Goal: Transaction & Acquisition: Purchase product/service

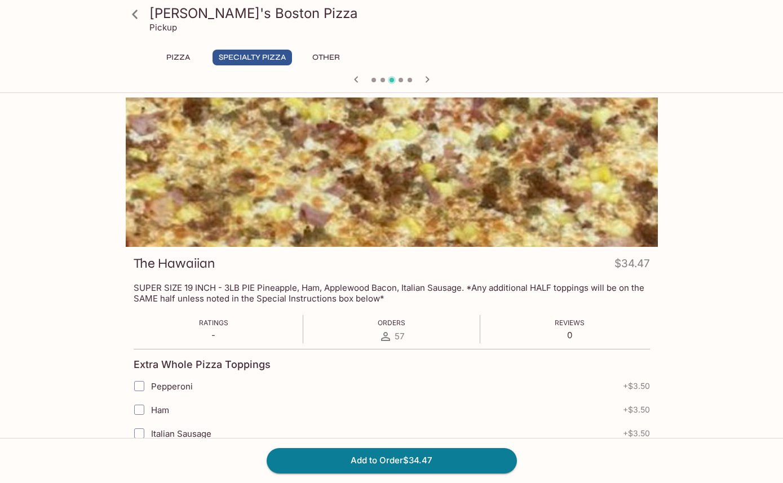
click at [237, 65] on button "Specialty Pizza" at bounding box center [252, 58] width 79 height 16
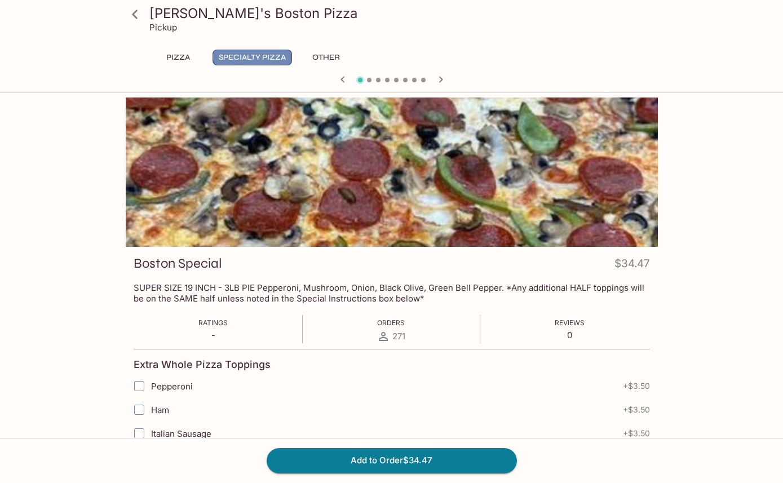
click at [253, 65] on button "Specialty Pizza" at bounding box center [252, 58] width 79 height 16
click at [249, 61] on button "Specialty Pizza" at bounding box center [252, 58] width 79 height 16
click at [136, 19] on icon at bounding box center [135, 15] width 20 height 20
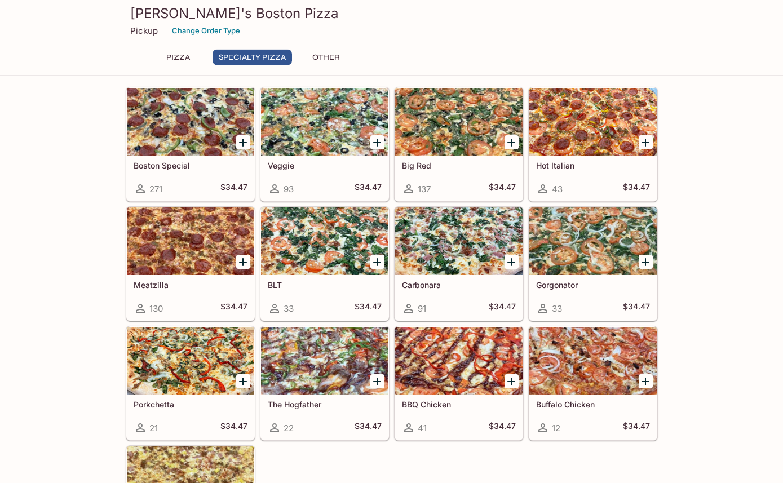
scroll to position [432, 0]
click at [302, 359] on div at bounding box center [324, 361] width 127 height 68
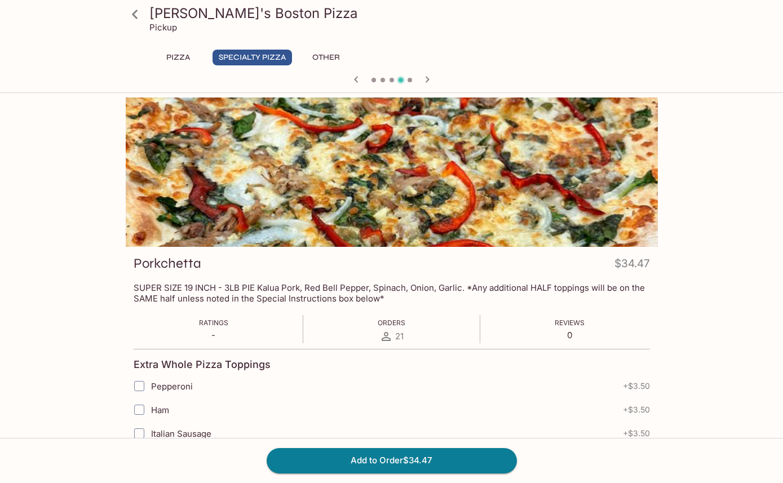
click at [139, 16] on icon at bounding box center [135, 15] width 20 height 20
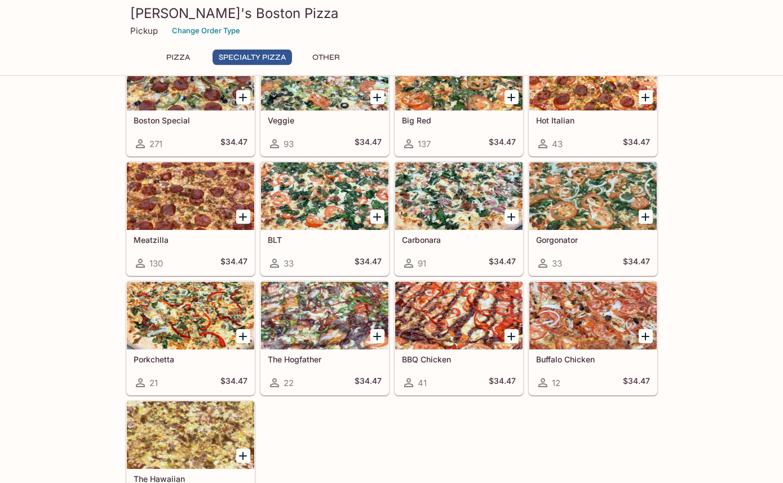
scroll to position [485, 0]
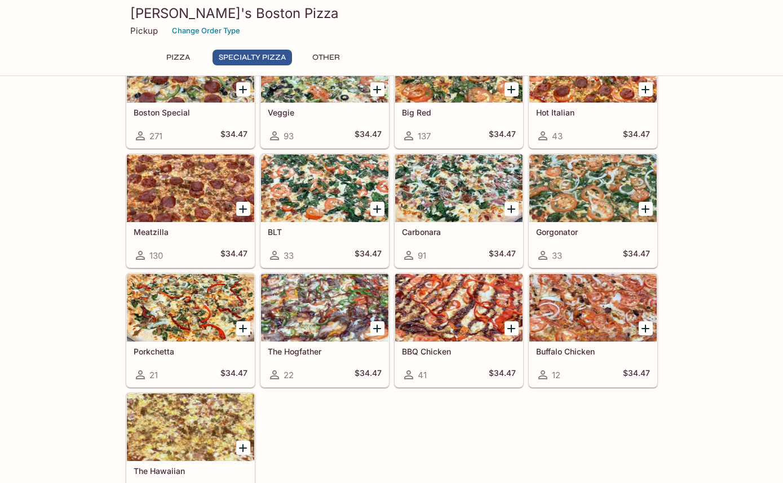
click at [452, 188] on div at bounding box center [458, 188] width 127 height 68
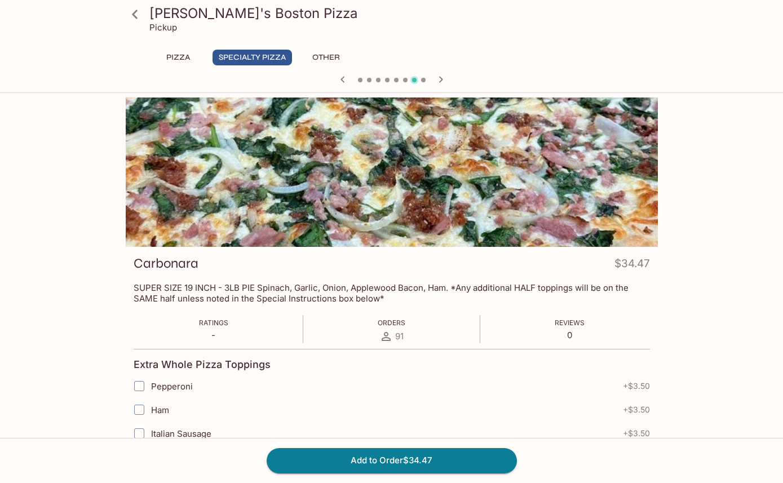
click at [135, 15] on icon at bounding box center [135, 15] width 20 height 20
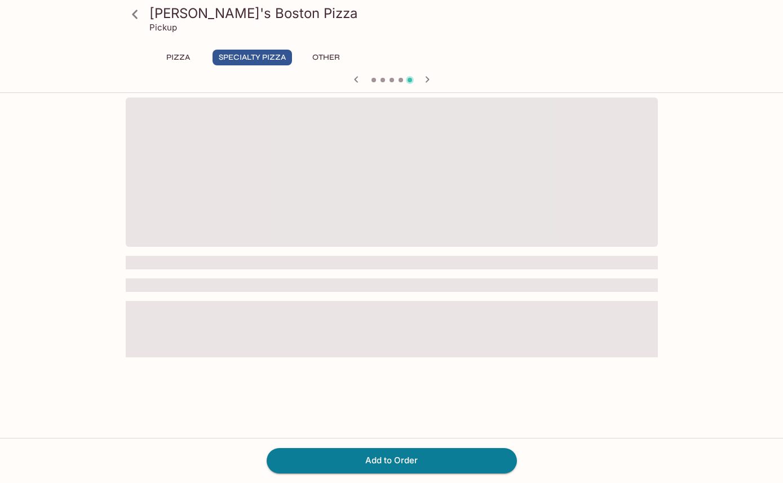
scroll to position [38, 0]
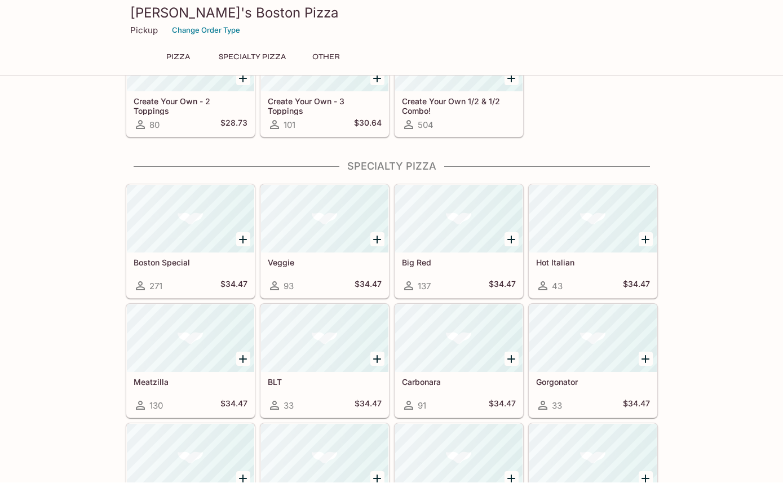
scroll to position [335, 0]
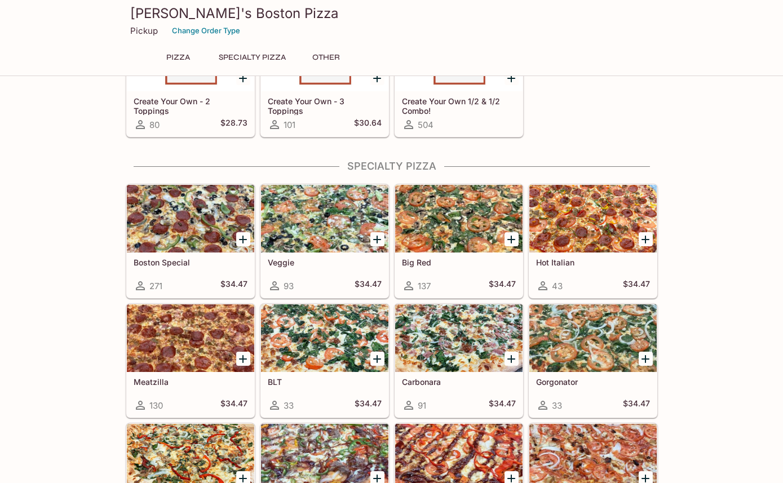
click at [142, 4] on div "[PERSON_NAME]'s Boston Pizza Pickup Change Order Type" at bounding box center [391, 22] width 541 height 45
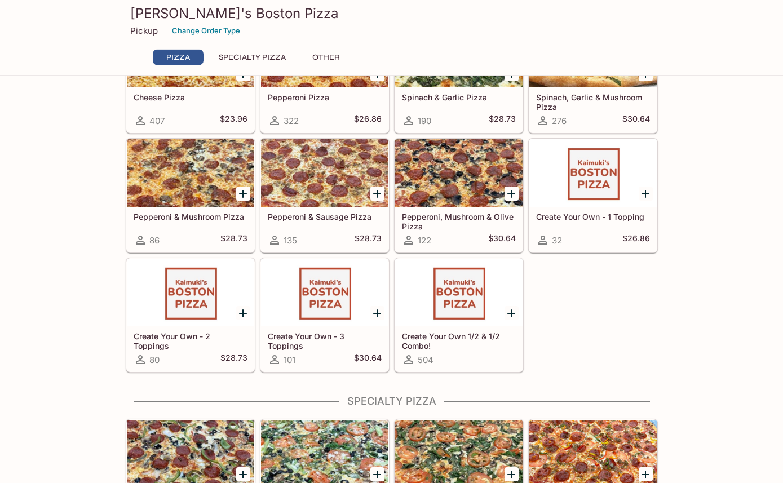
scroll to position [0, 0]
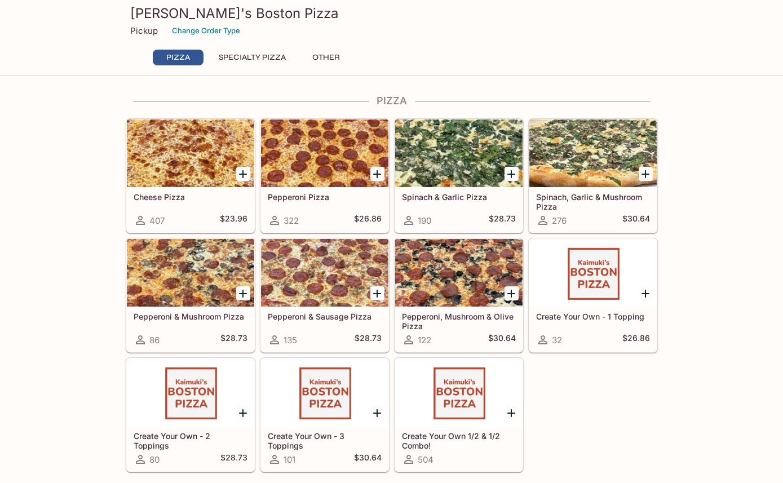
click at [138, 36] on div "Pickup Change Order Type" at bounding box center [391, 30] width 523 height 17
click at [143, 30] on p "Pickup" at bounding box center [144, 30] width 28 height 11
click at [207, 20] on h3 "[PERSON_NAME]'s Boston Pizza" at bounding box center [391, 13] width 523 height 17
click at [193, 32] on button "Change Order Type" at bounding box center [206, 30] width 78 height 17
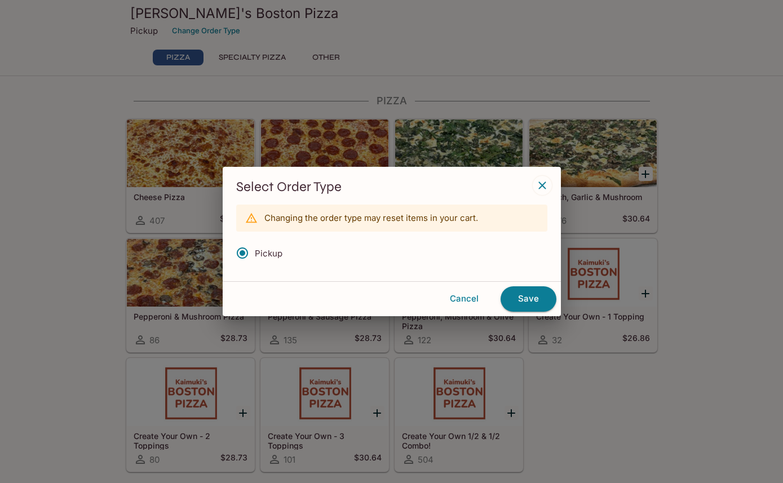
click at [54, 86] on div "Select Order Type Changing the order type may reset items in your cart. Pickup …" at bounding box center [391, 241] width 783 height 483
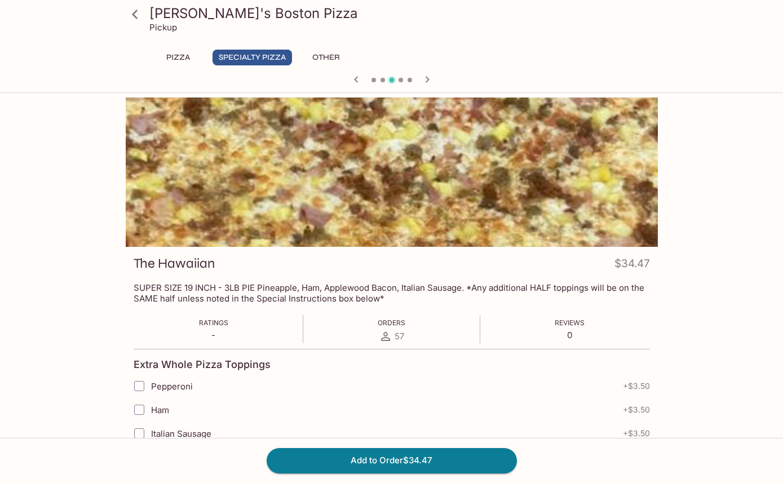
click at [161, 24] on p "Pickup" at bounding box center [163, 27] width 28 height 11
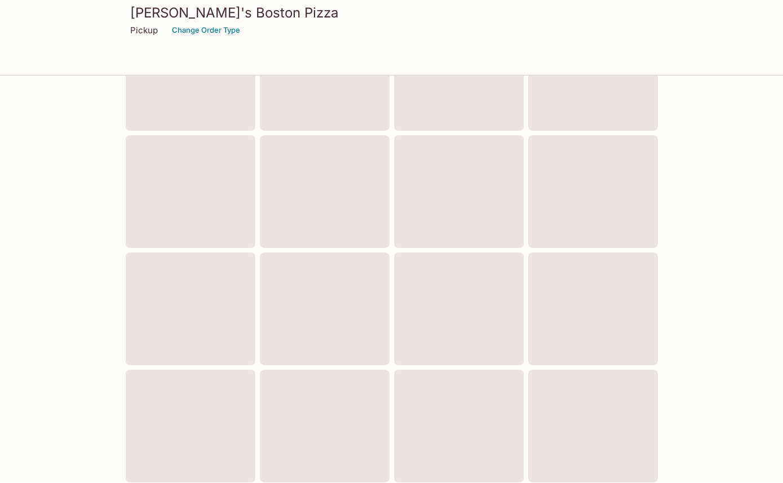
scroll to position [335, 0]
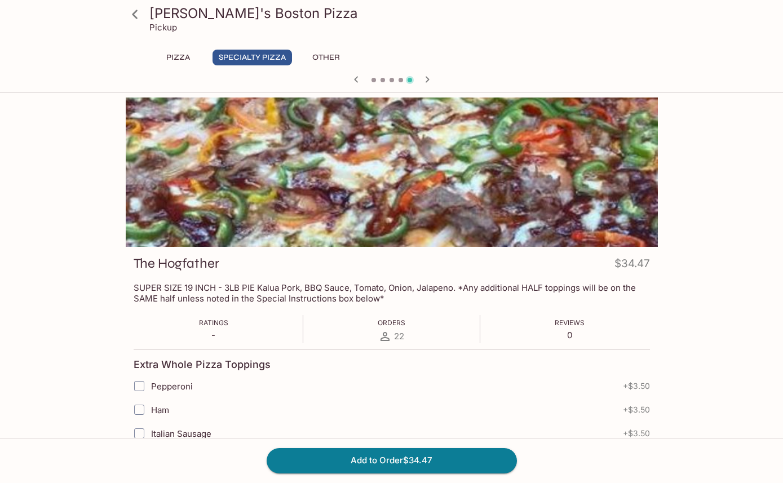
click at [251, 57] on button "Specialty Pizza" at bounding box center [252, 58] width 79 height 16
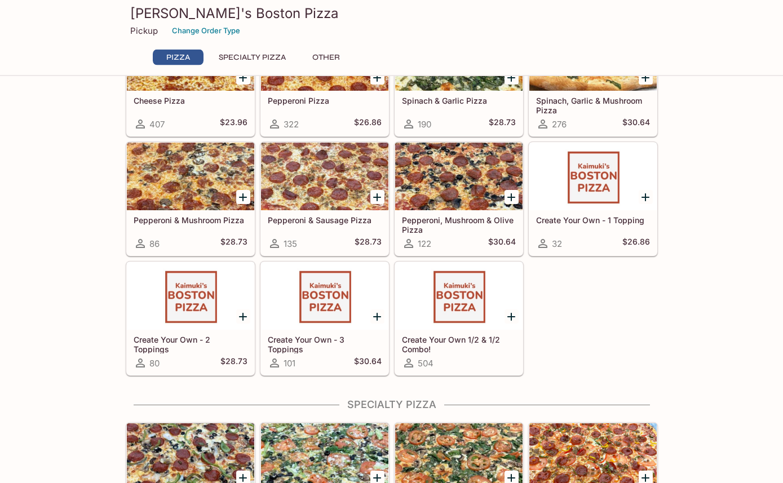
scroll to position [96, 0]
click at [439, 289] on div at bounding box center [458, 296] width 127 height 68
